Goal: Transaction & Acquisition: Purchase product/service

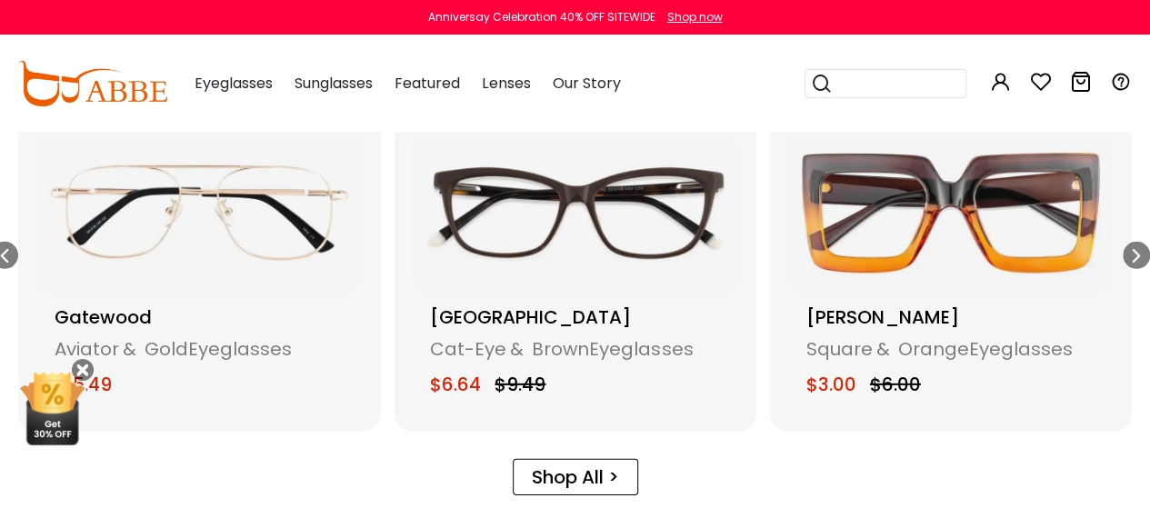
scroll to position [2515, 0]
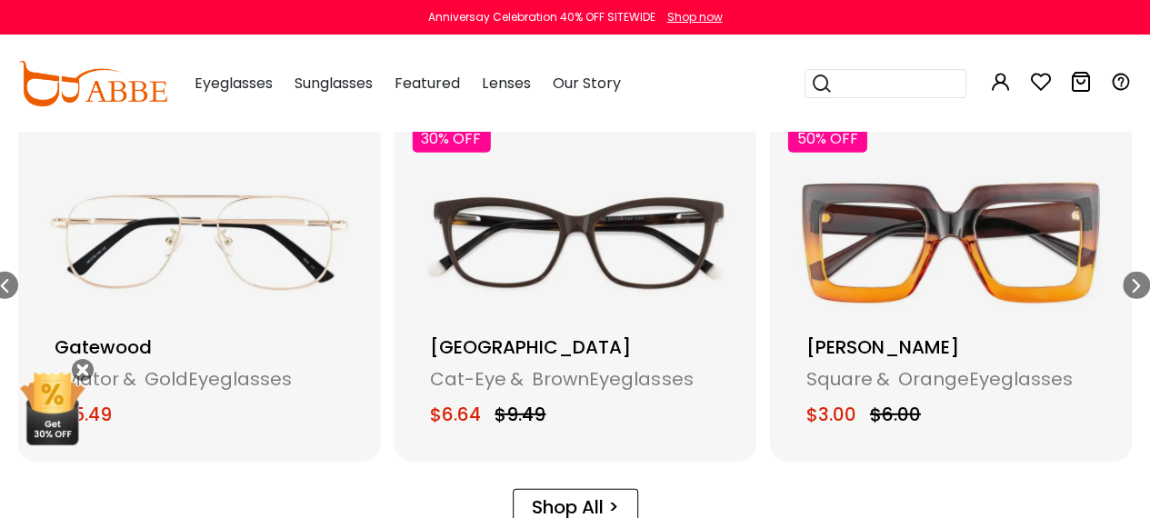
drag, startPoint x: 1163, startPoint y: 255, endPoint x: 1157, endPoint y: 245, distance: 11.4
click at [1150, 245] on html "Eyeglasses Thanks for your subscription Please use coupon code " NEWCOMER " to …" at bounding box center [575, 347] width 1150 height 5724
click at [1134, 276] on icon "Next slide" at bounding box center [1136, 285] width 15 height 27
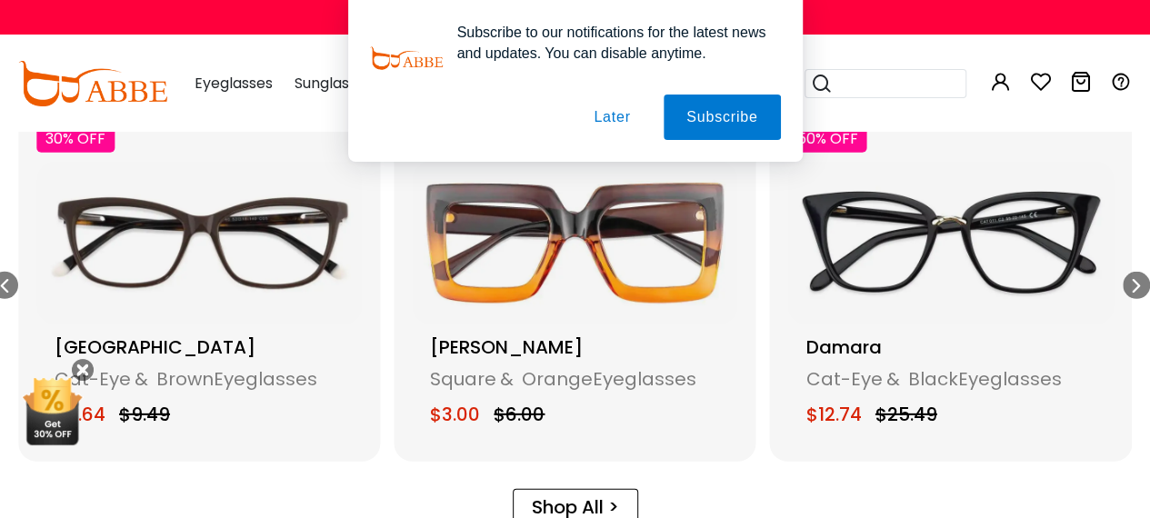
click at [1134, 276] on icon "Next slide" at bounding box center [1136, 285] width 15 height 27
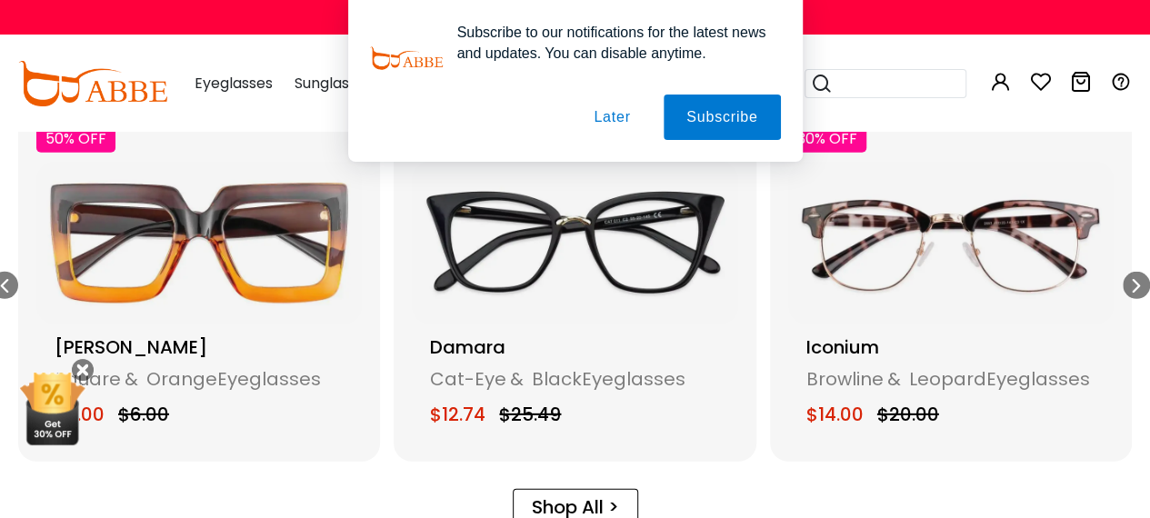
click at [1134, 276] on icon "Next slide" at bounding box center [1136, 285] width 15 height 27
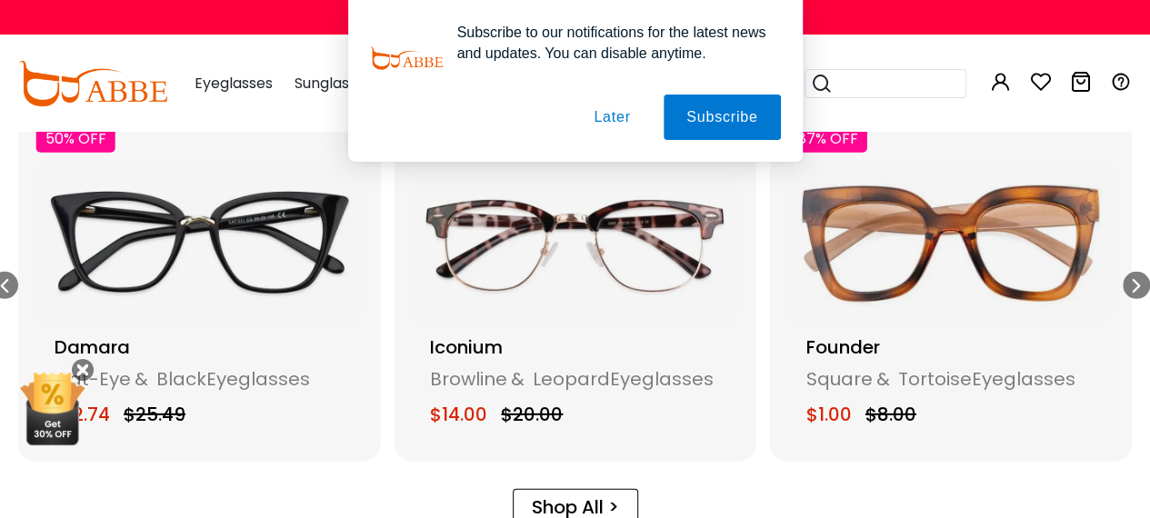
click at [1134, 276] on icon "Next slide" at bounding box center [1136, 285] width 15 height 27
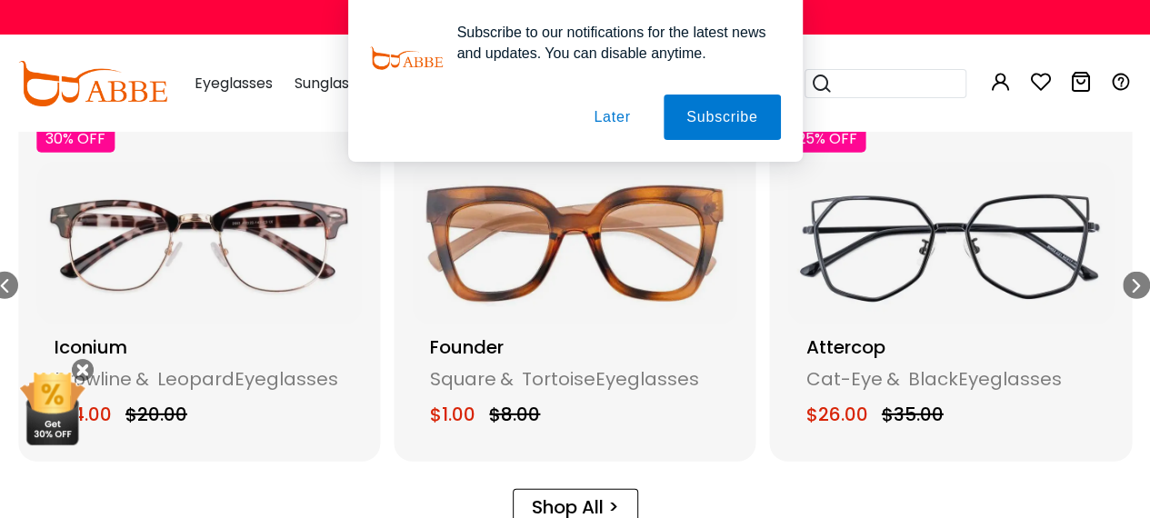
click at [1134, 276] on icon "Next slide" at bounding box center [1136, 285] width 15 height 27
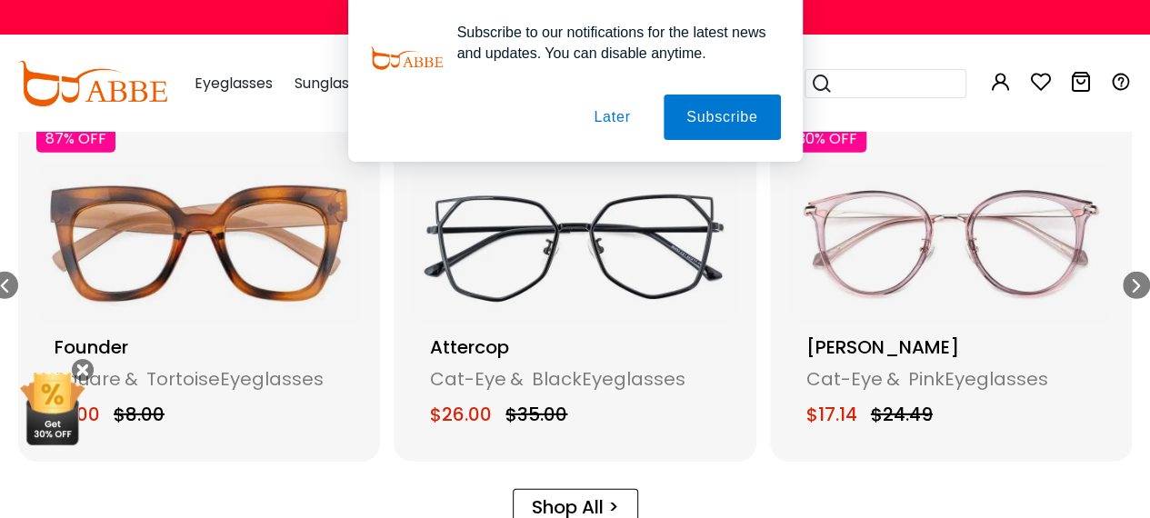
click at [1134, 276] on icon "Next slide" at bounding box center [1136, 285] width 15 height 27
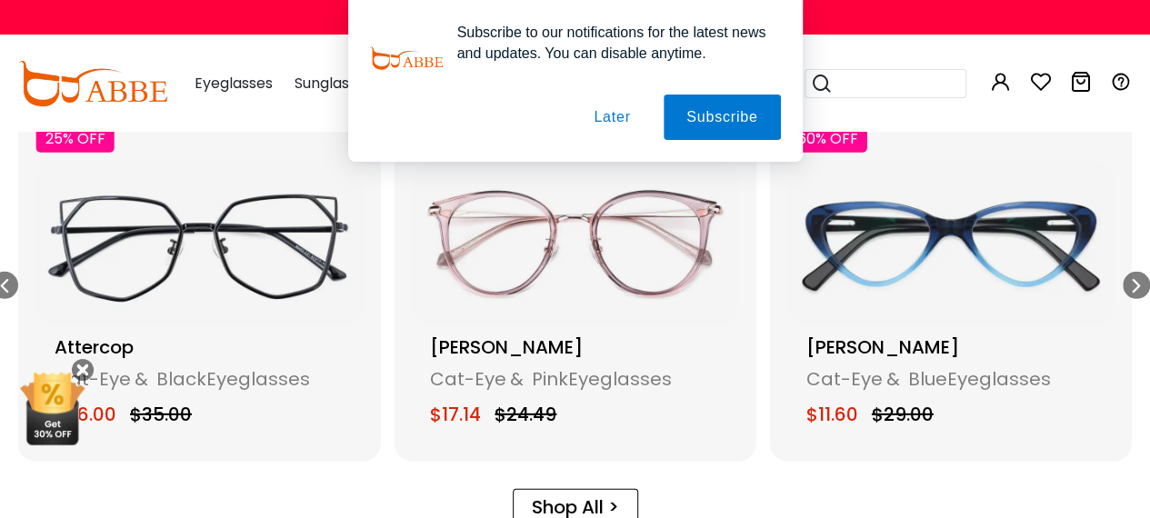
click at [1134, 276] on icon "Next slide" at bounding box center [1136, 285] width 15 height 27
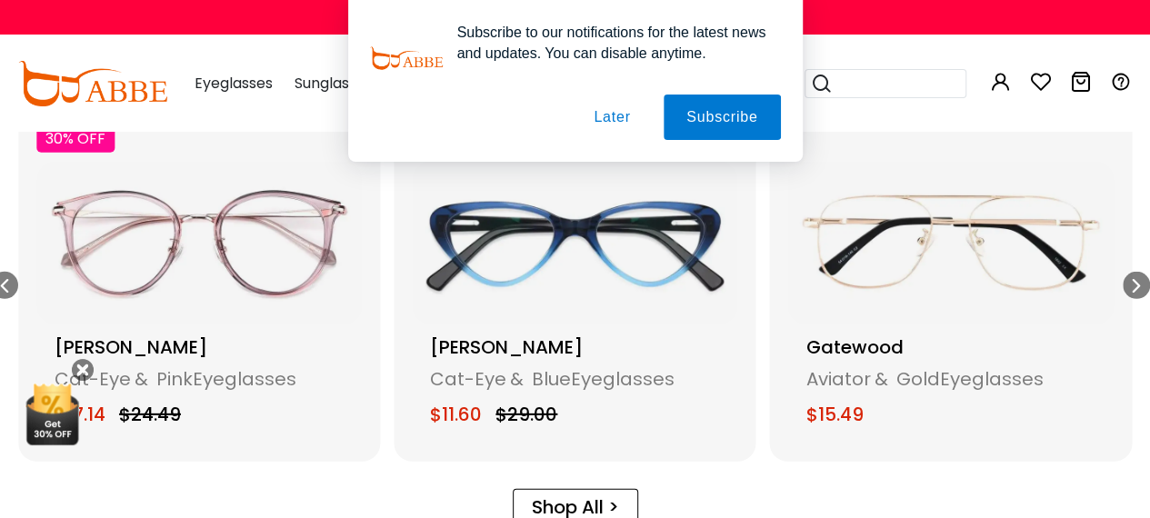
click at [955, 44] on div "Subscribe to our notifications for the latest news and updates. You can disable…" at bounding box center [575, 81] width 1150 height 162
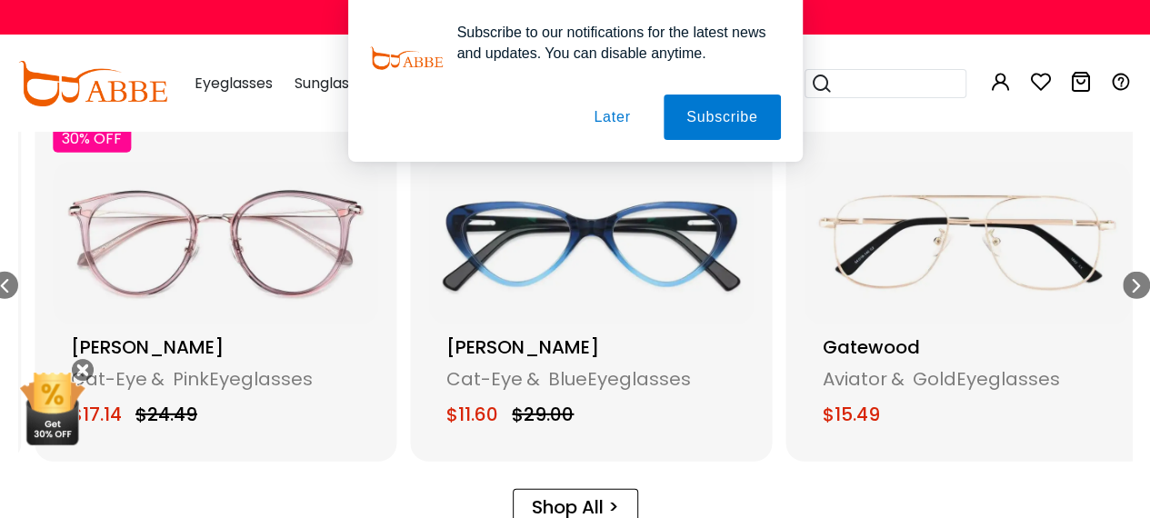
click at [1125, 281] on div "87% OFF Founder Square & Tortoise Eyeglasses $1.00 $8.00 25% OFF Attercop" at bounding box center [574, 275] width 1113 height 373
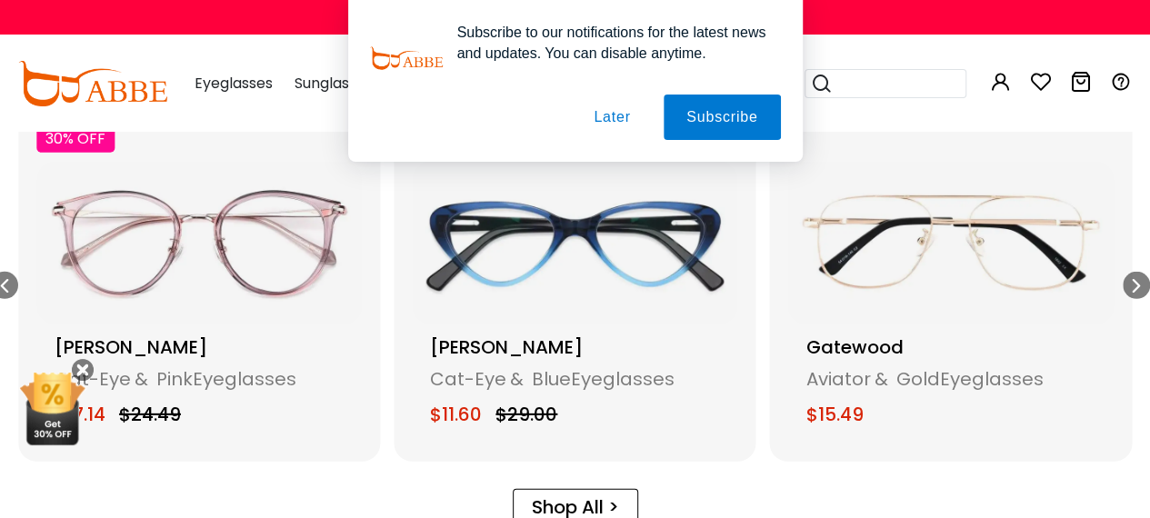
click at [1125, 281] on div "Next slide" at bounding box center [1136, 285] width 27 height 27
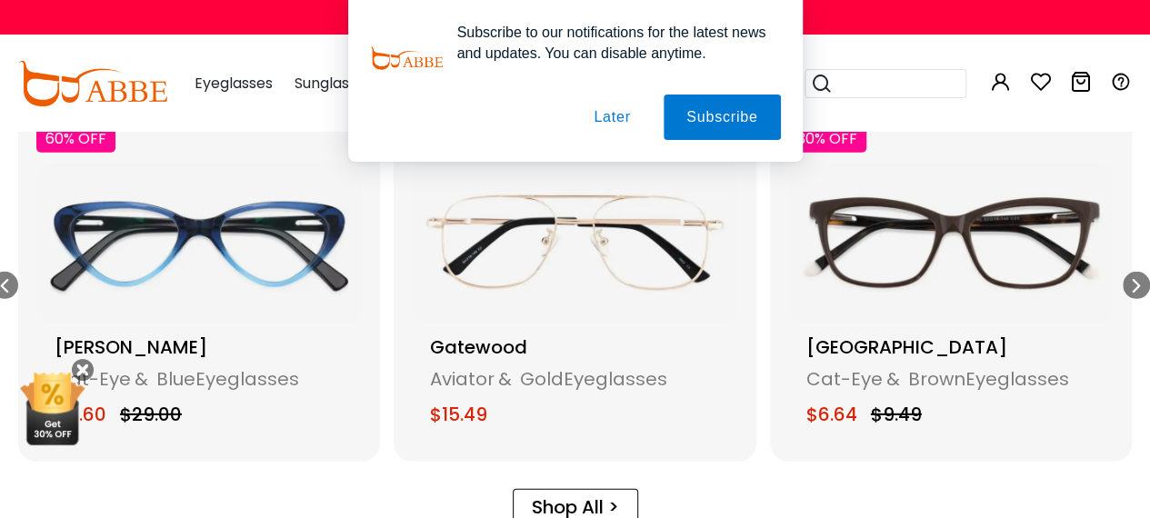
click at [1125, 281] on div "Next slide" at bounding box center [1136, 285] width 27 height 27
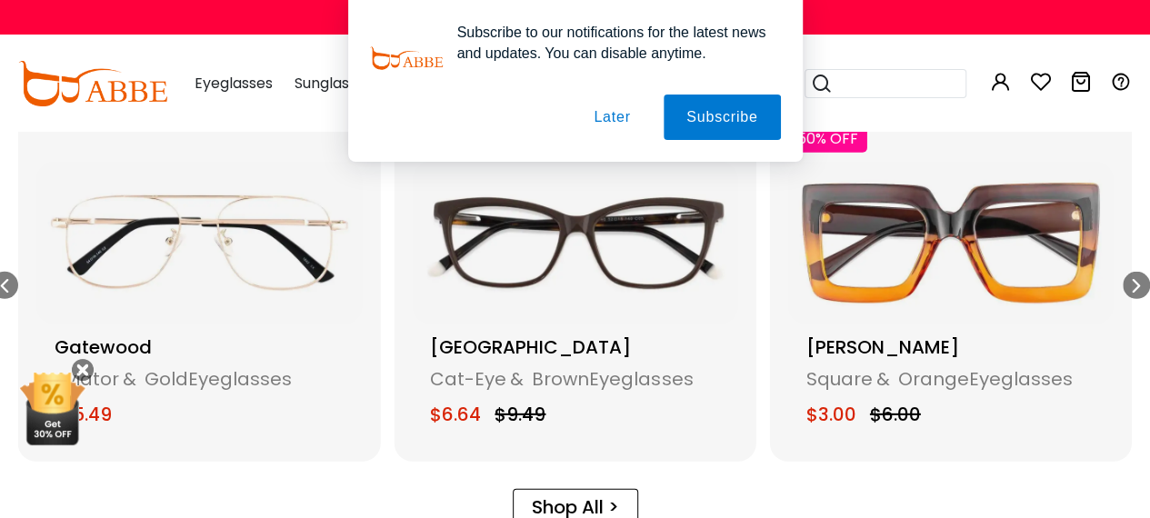
click at [1125, 281] on div "Next slide" at bounding box center [1136, 285] width 27 height 27
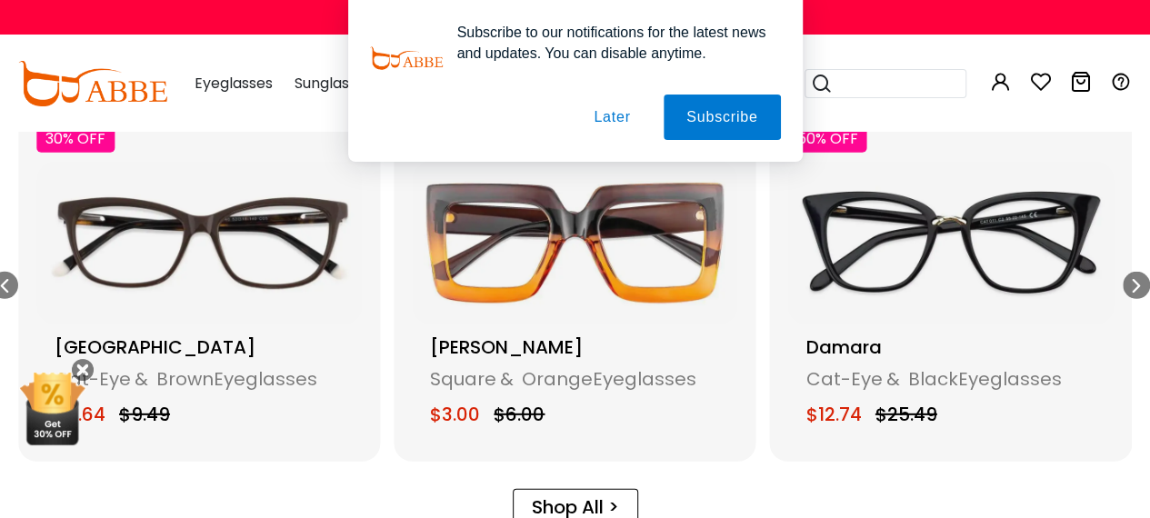
click at [1125, 281] on div "Next slide" at bounding box center [1136, 285] width 27 height 27
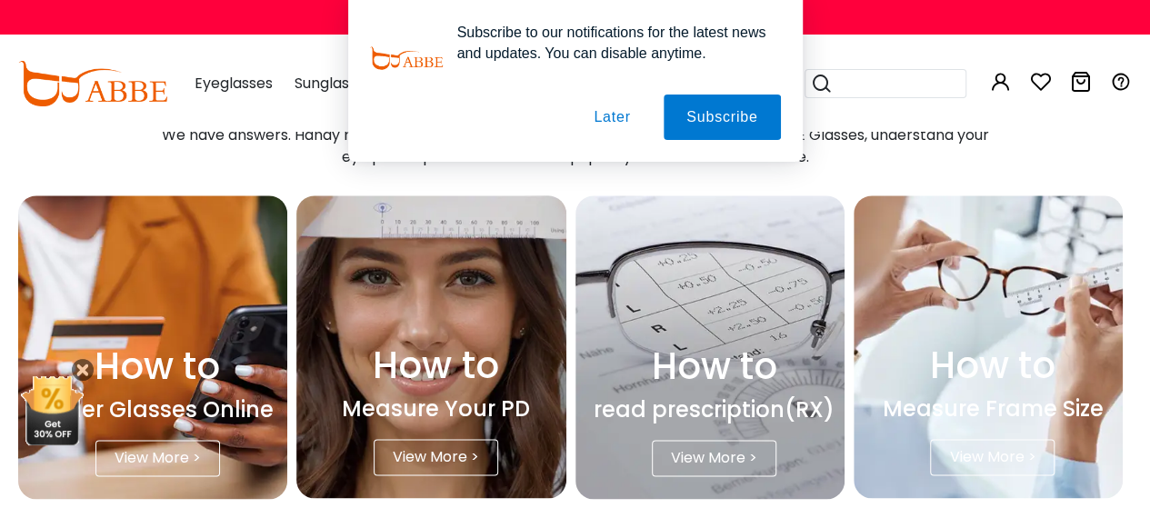
scroll to position [4533, 0]
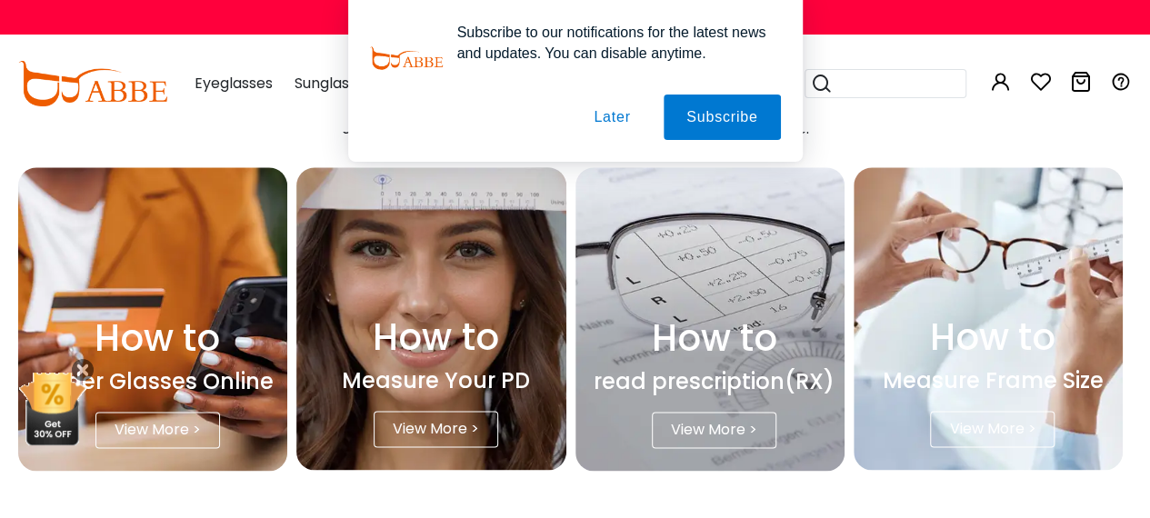
click at [640, 122] on button "Later" at bounding box center [612, 117] width 82 height 45
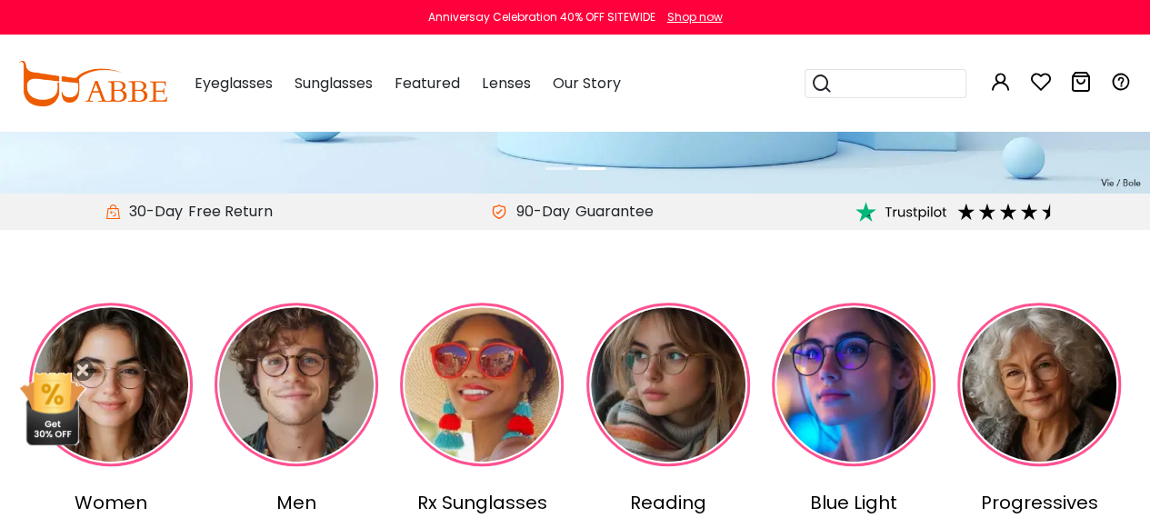
scroll to position [0, 0]
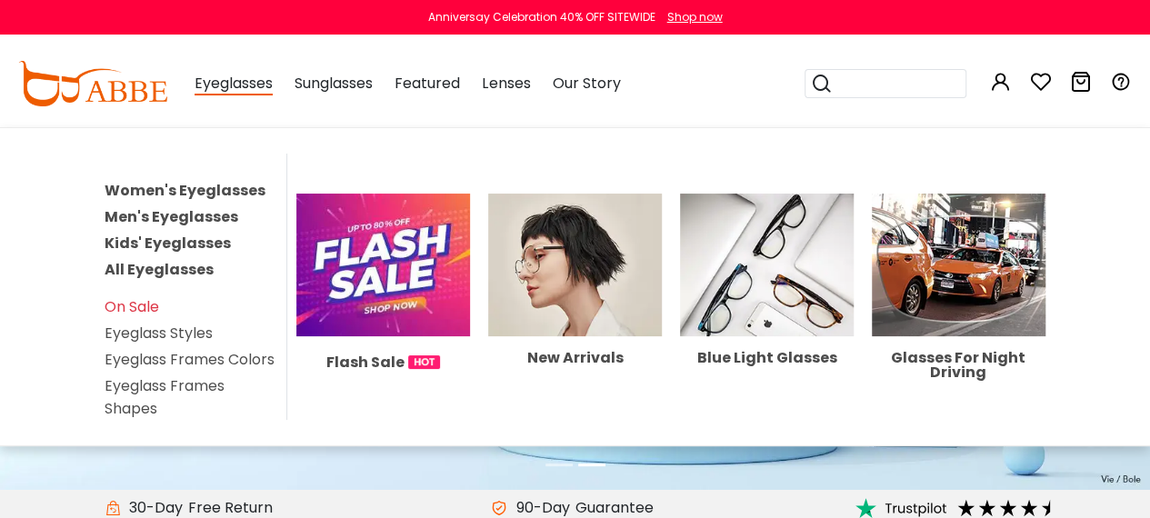
click at [209, 90] on span "Eyeglasses" at bounding box center [234, 84] width 78 height 23
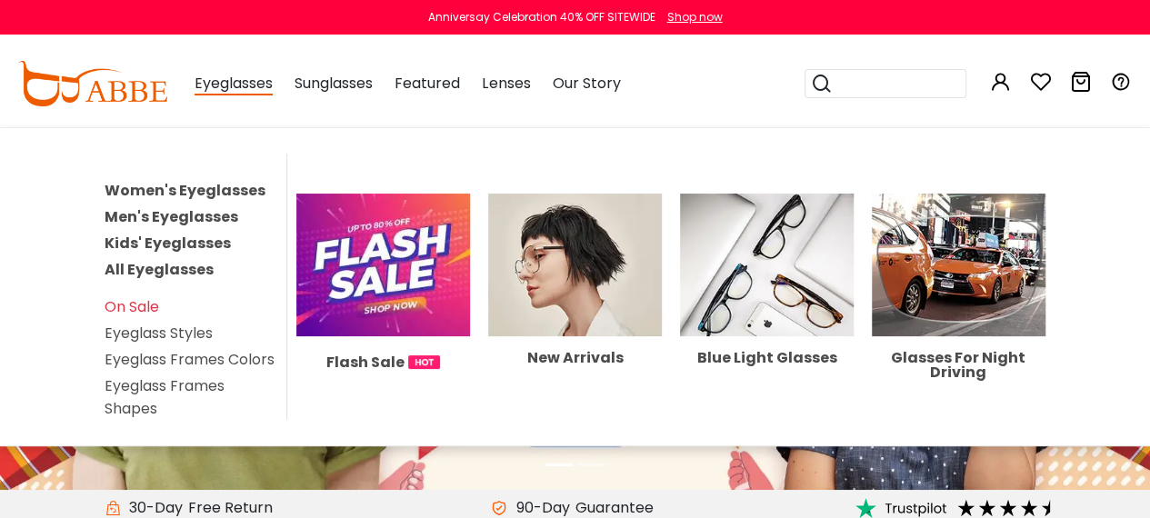
click at [176, 213] on link "Men's Eyeglasses" at bounding box center [172, 216] width 134 height 21
